Goal: Navigation & Orientation: Find specific page/section

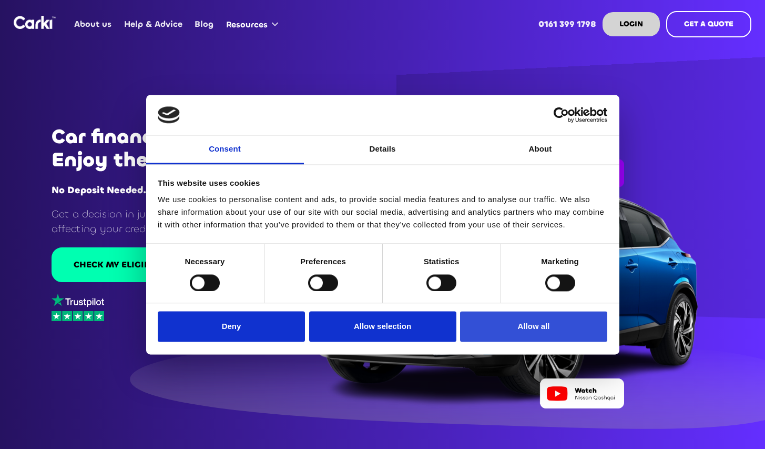
click at [500, 325] on button "Allow all" at bounding box center [533, 326] width 147 height 31
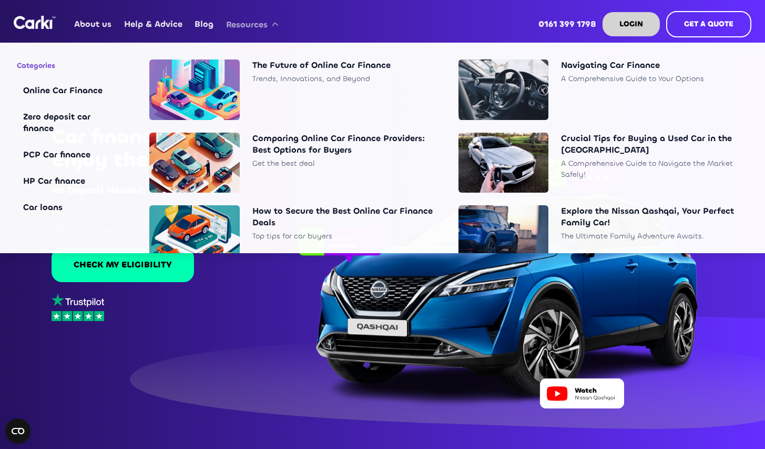
click at [238, 23] on div "Resources" at bounding box center [247, 25] width 42 height 12
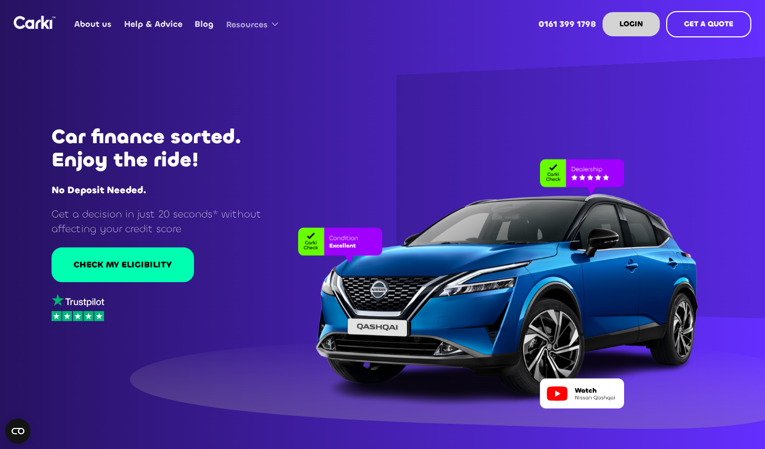
click at [242, 24] on div "Resources" at bounding box center [247, 25] width 42 height 12
click at [98, 25] on link "About us" at bounding box center [92, 24] width 49 height 41
